Goal: Task Accomplishment & Management: Use online tool/utility

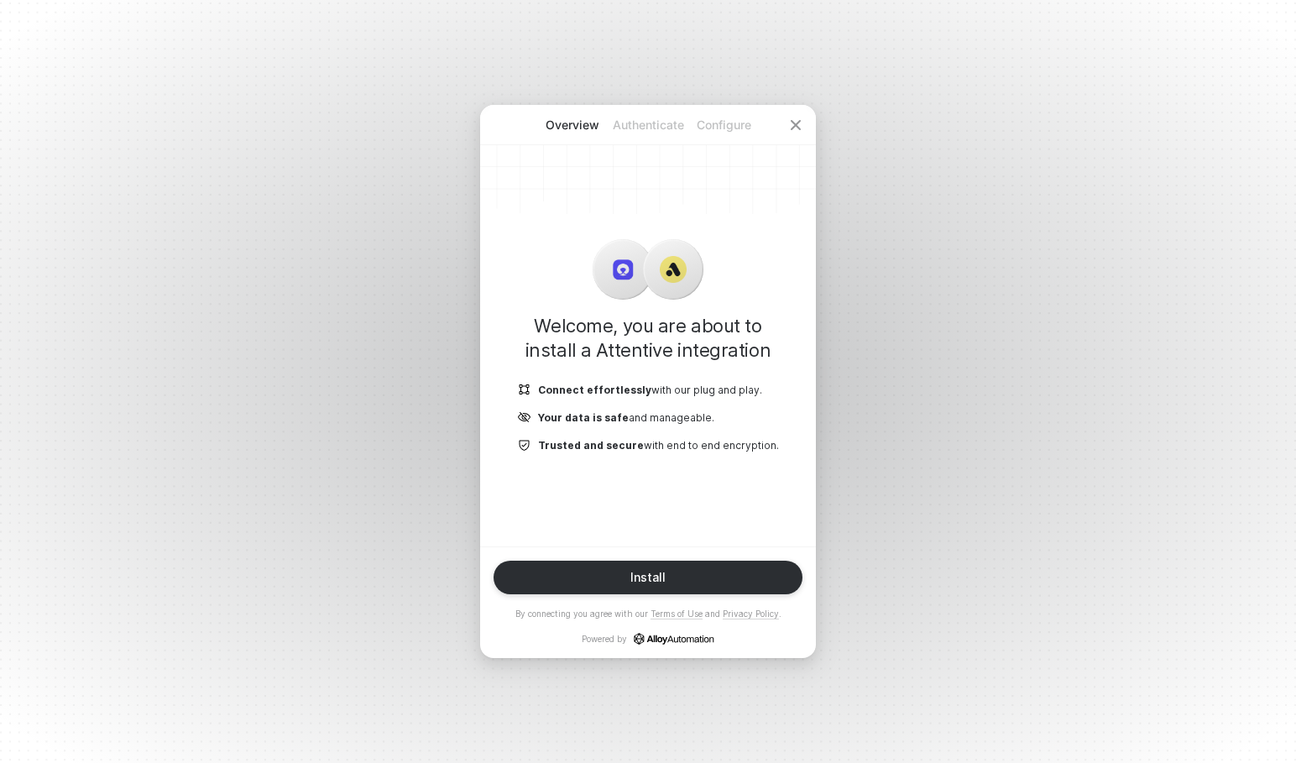
drag, startPoint x: 893, startPoint y: 353, endPoint x: 880, endPoint y: 365, distance: 17.8
click at [893, 353] on div "Overview Authenticate Configure Welcome, you are about to install a Attentive i…" at bounding box center [648, 381] width 1296 height 763
click at [633, 582] on div "Install" at bounding box center [647, 577] width 35 height 13
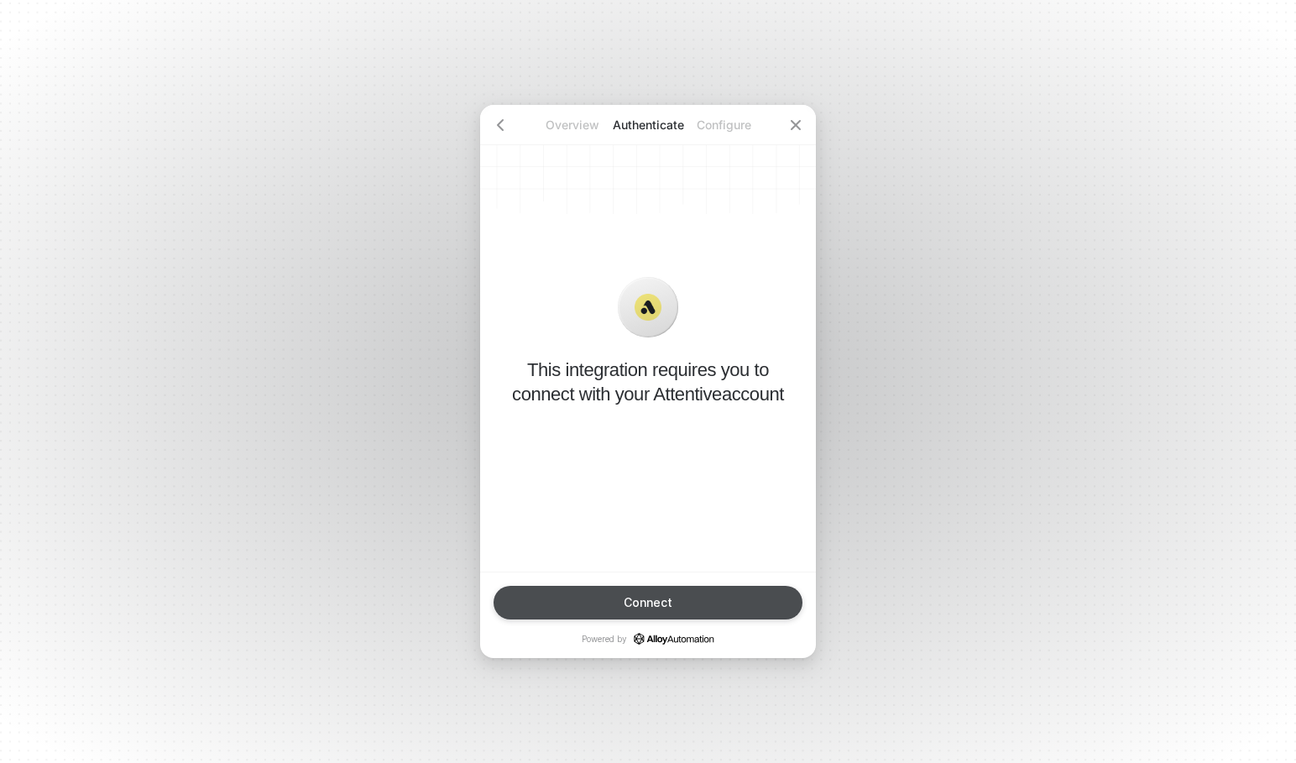
click at [639, 596] on div "Connect" at bounding box center [648, 602] width 49 height 13
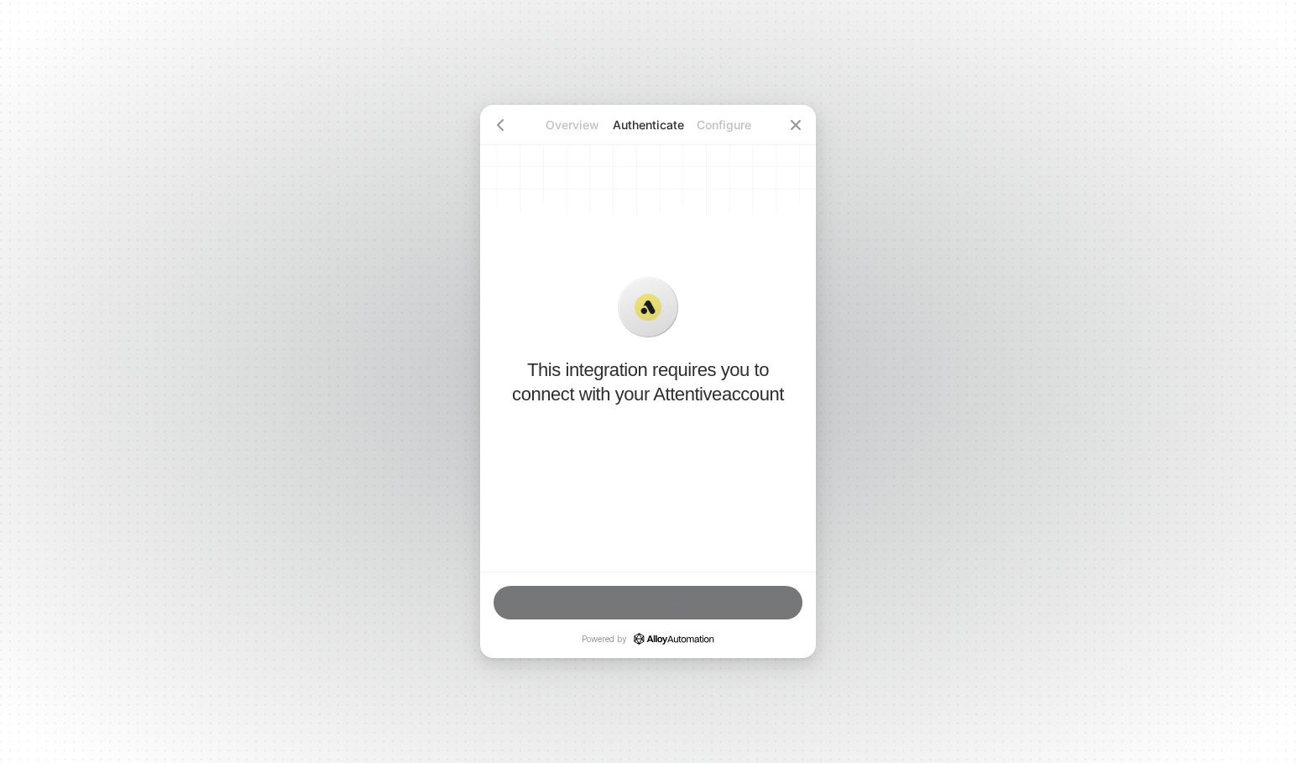
click at [577, 379] on p "This integration requires you to connect with your Attentive account" at bounding box center [648, 382] width 282 height 49
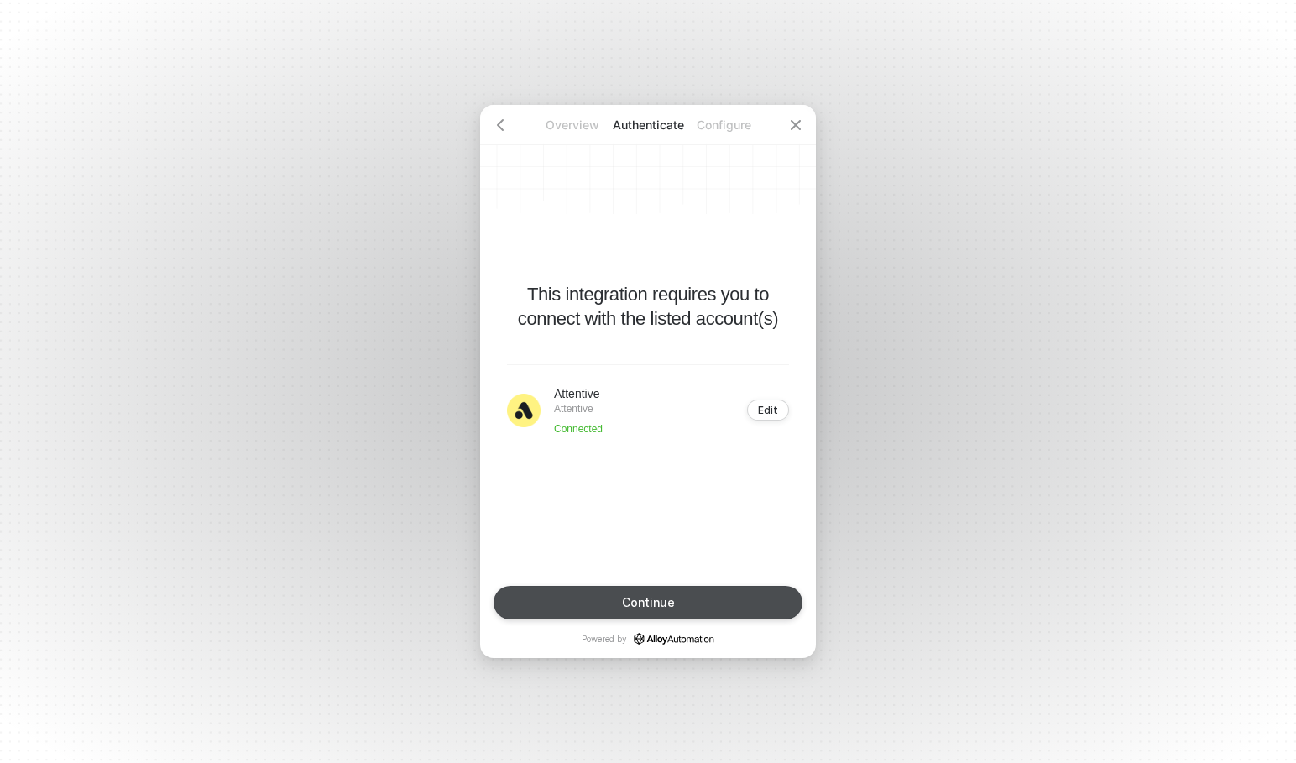
click at [718, 614] on button "Continue" at bounding box center [647, 603] width 309 height 34
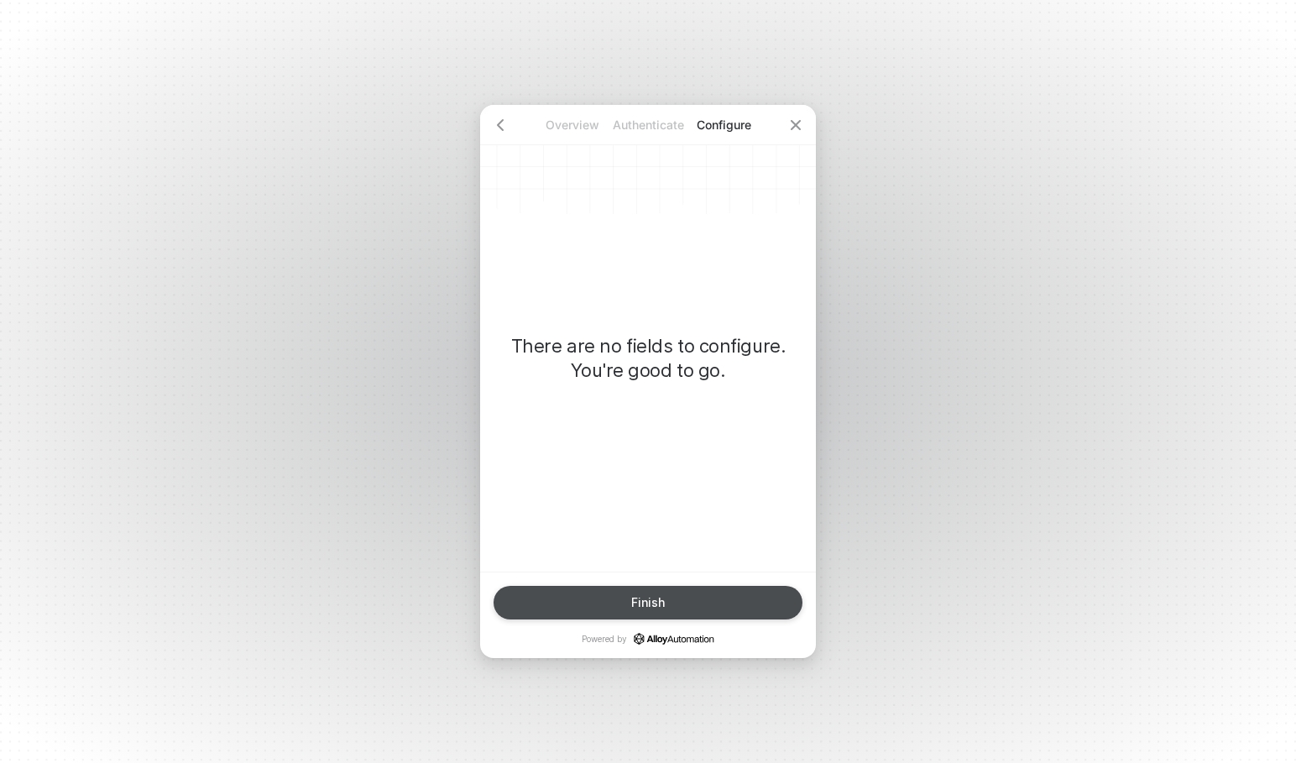
click at [722, 605] on button "Finish" at bounding box center [647, 603] width 309 height 34
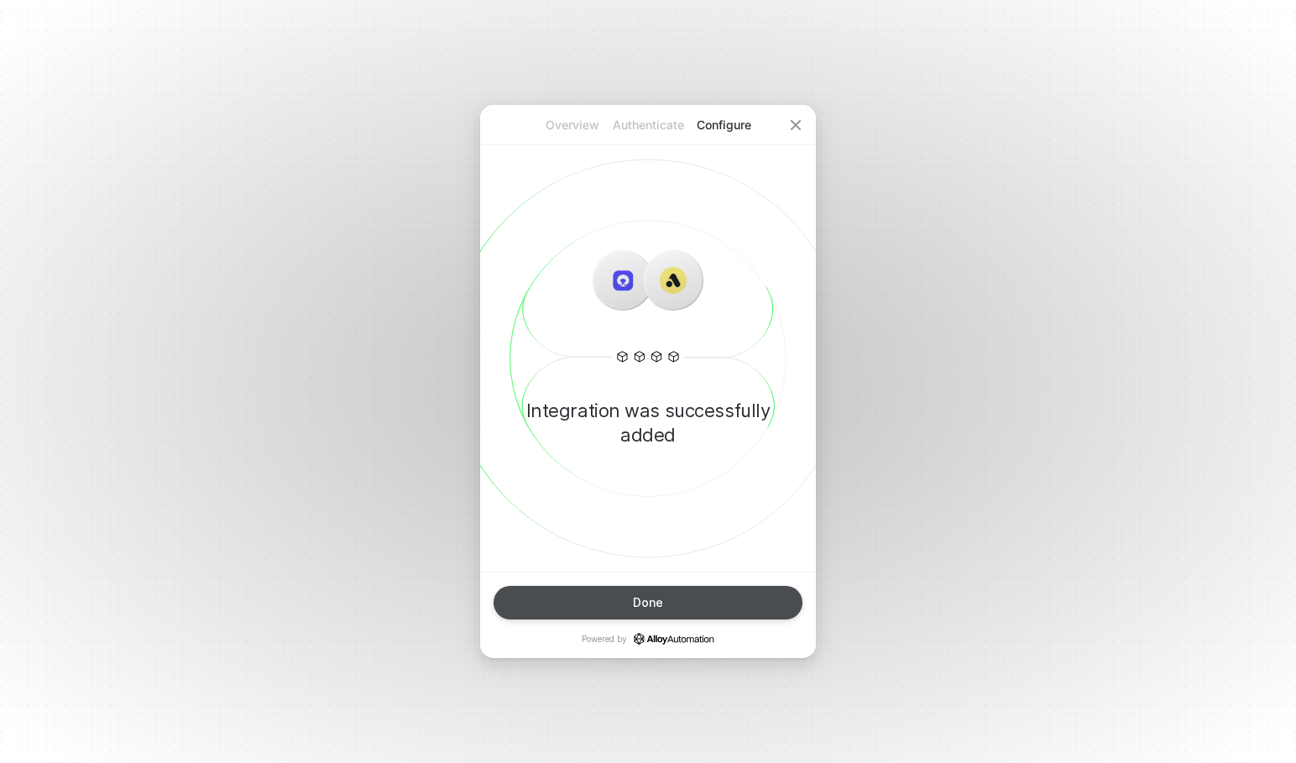
click at [723, 601] on button "Done" at bounding box center [647, 603] width 309 height 34
click at [659, 596] on div "Done" at bounding box center [648, 602] width 30 height 13
click at [566, 126] on p "Overview" at bounding box center [573, 125] width 76 height 17
click at [655, 608] on div "Done" at bounding box center [648, 602] width 30 height 13
click at [798, 123] on icon "icon-close" at bounding box center [795, 124] width 13 height 13
